Goal: Information Seeking & Learning: Learn about a topic

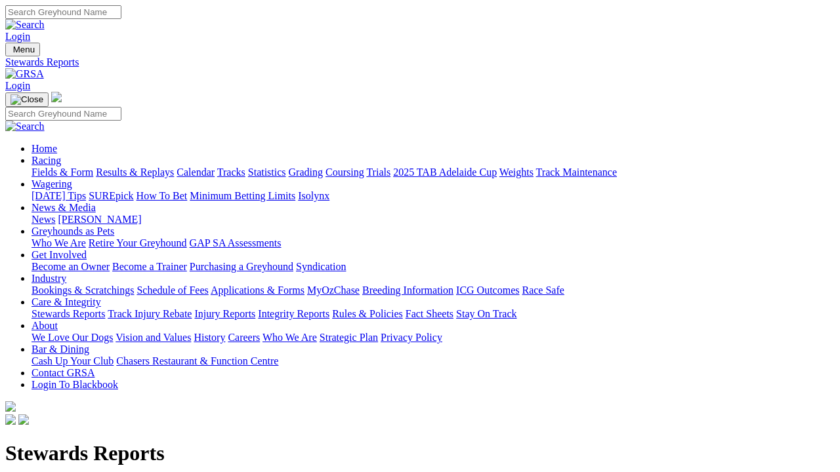
scroll to position [935, 0]
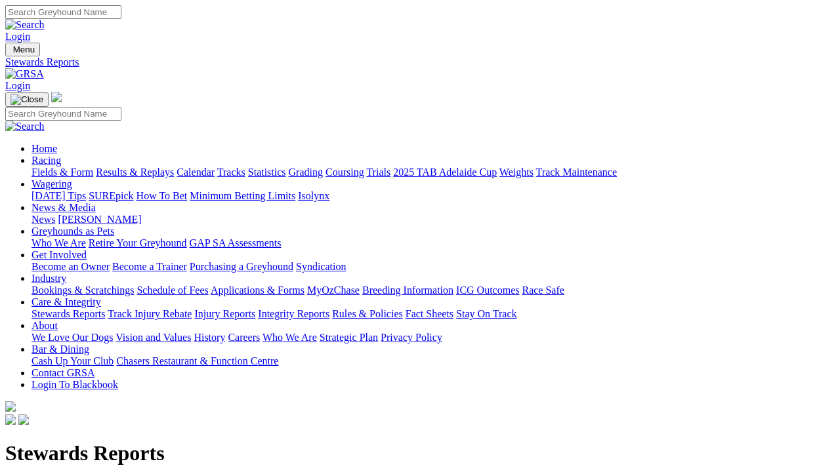
scroll to position [946, 0]
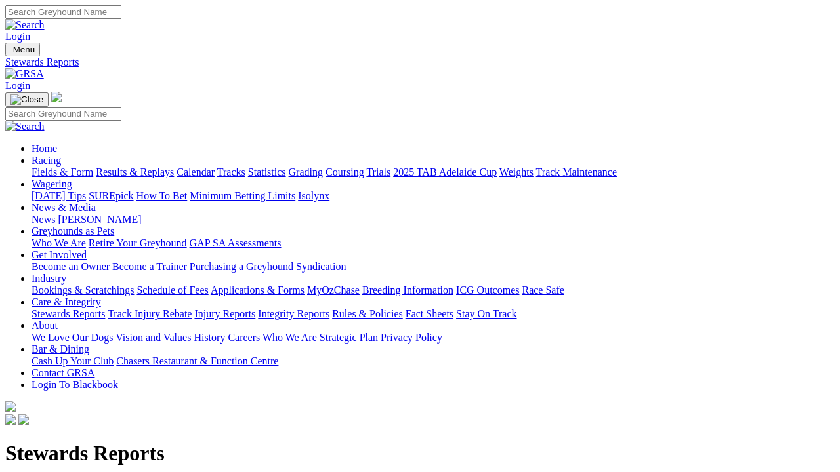
scroll to position [946, 0]
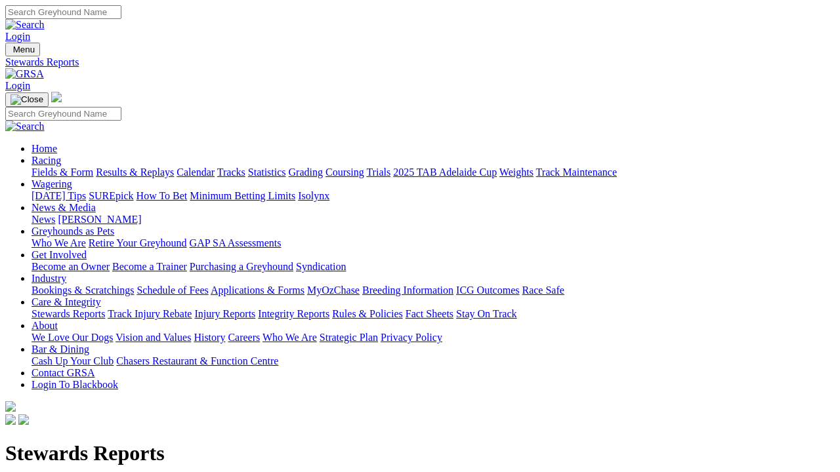
scroll to position [935, 0]
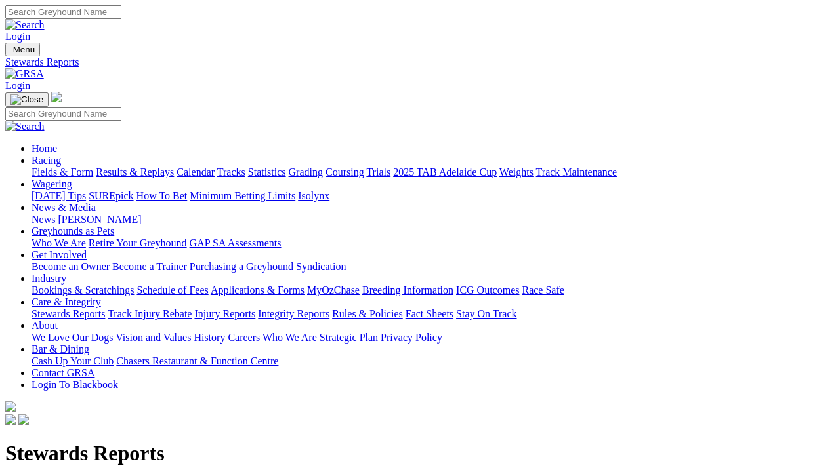
scroll to position [925, 0]
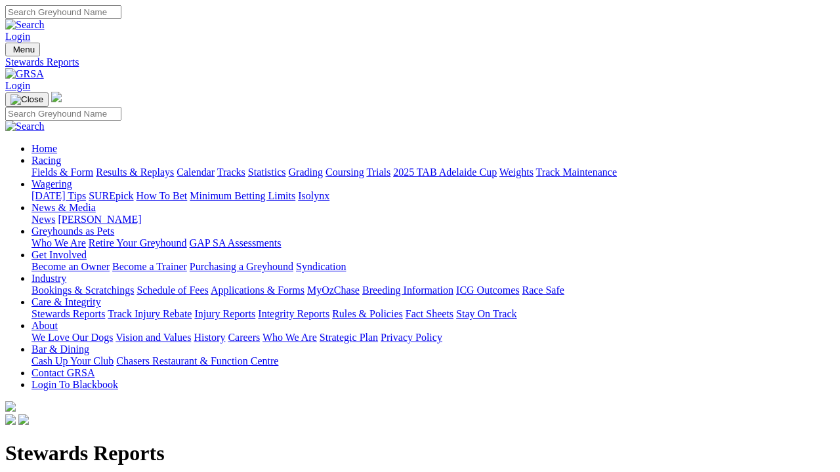
scroll to position [896, 0]
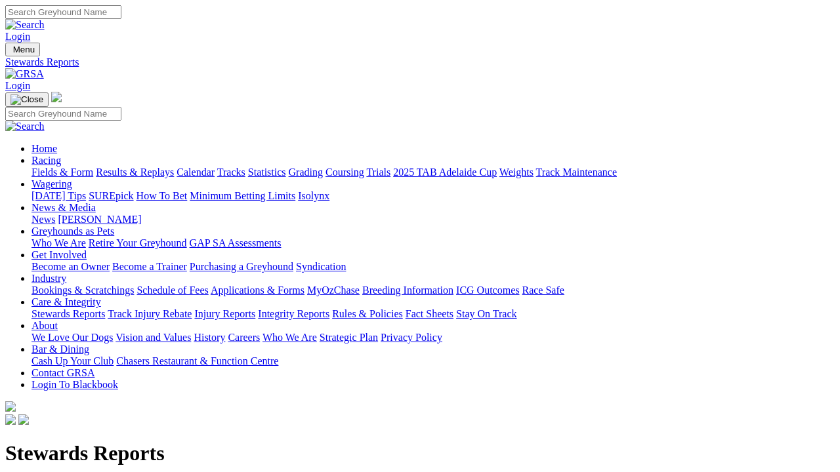
scroll to position [884, 0]
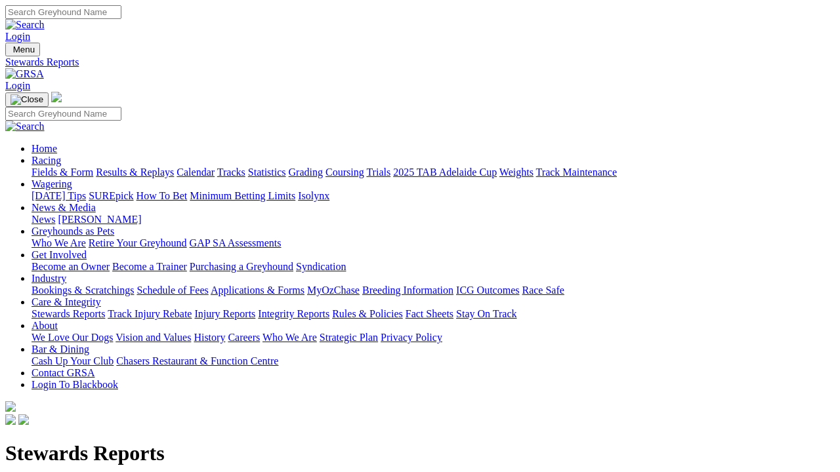
scroll to position [866, 0]
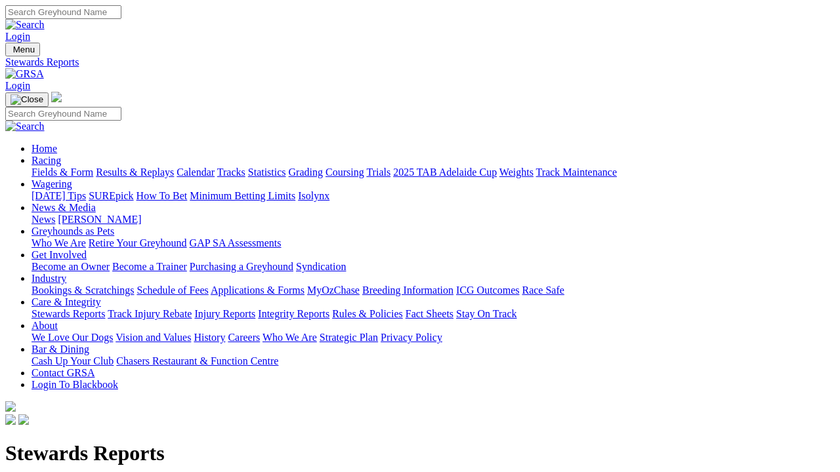
scroll to position [856, 0]
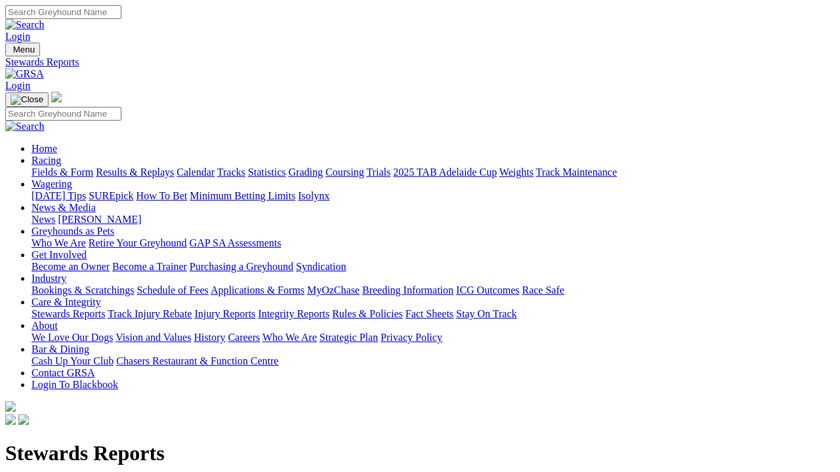
scroll to position [856, 0]
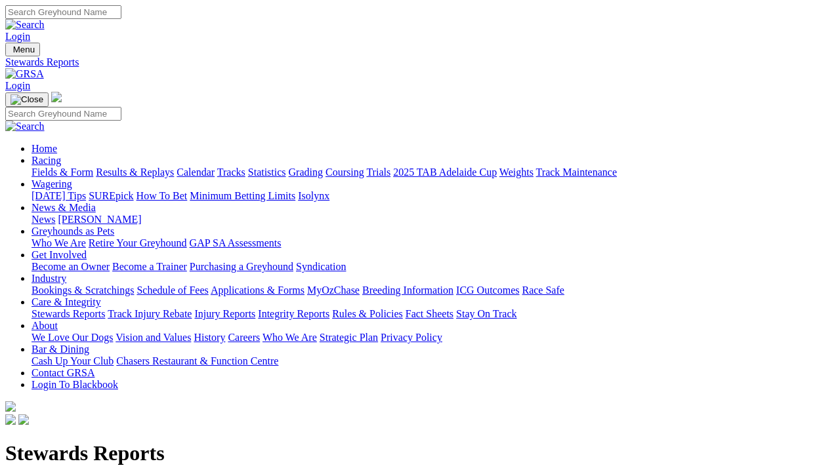
scroll to position [847, 0]
